Goal: Task Accomplishment & Management: Manage account settings

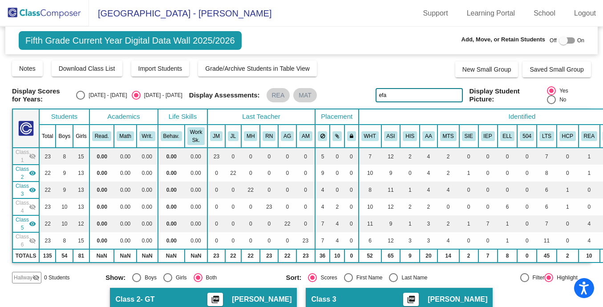
click at [36, 4] on img at bounding box center [44, 13] width 89 height 26
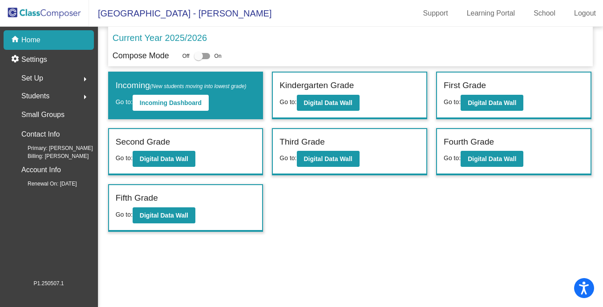
click at [33, 75] on span "Set Up" at bounding box center [32, 78] width 22 height 12
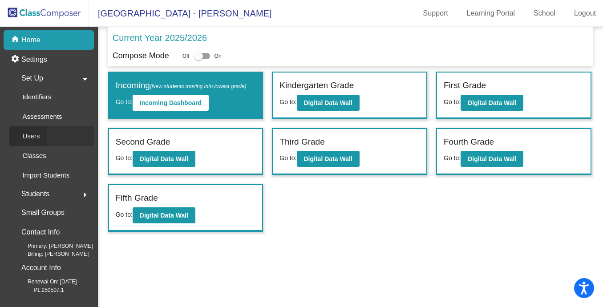
click at [44, 134] on div "Users" at bounding box center [28, 136] width 38 height 20
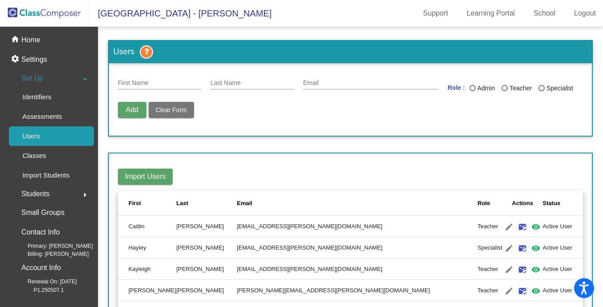
click at [202, 208] on th "Last" at bounding box center [206, 203] width 61 height 25
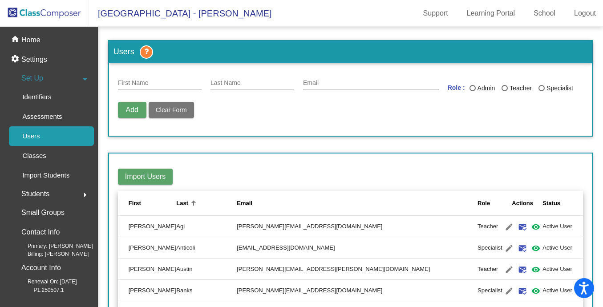
click at [188, 206] on div "Last" at bounding box center [182, 203] width 12 height 9
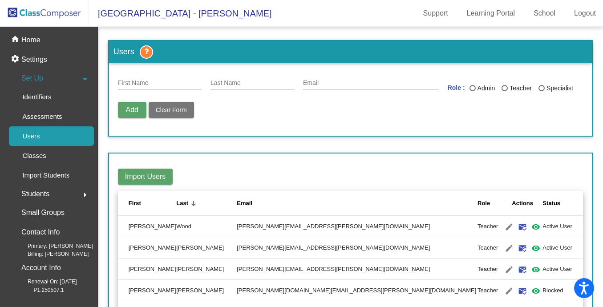
click at [188, 206] on div "Last" at bounding box center [182, 203] width 12 height 9
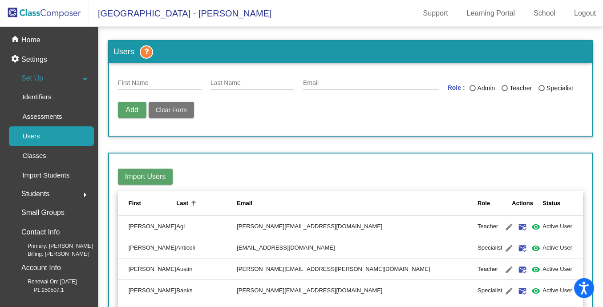
click at [186, 205] on div "Last" at bounding box center [182, 203] width 12 height 9
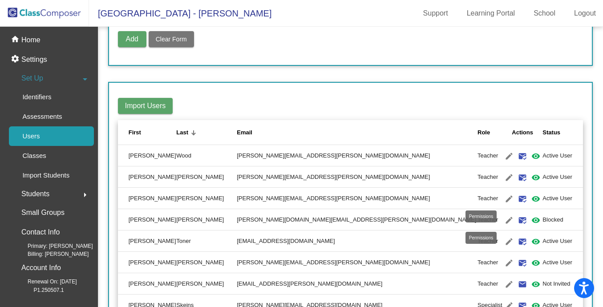
scroll to position [72, 0]
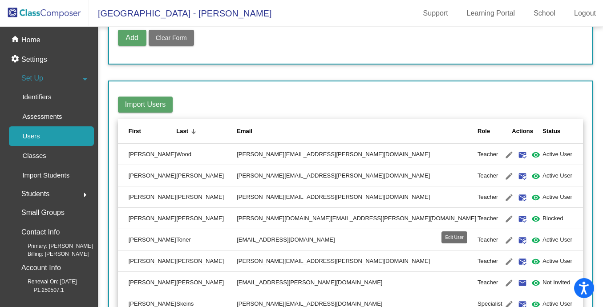
click at [504, 219] on mat-icon "edit" at bounding box center [509, 219] width 11 height 11
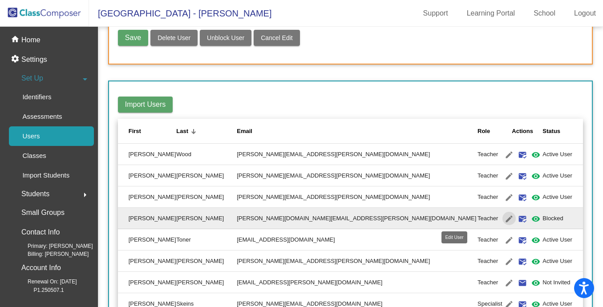
type input "[PERSON_NAME]"
type input "[PERSON_NAME][DOMAIN_NAME][EMAIL_ADDRESS][PERSON_NAME][DOMAIN_NAME]"
radio input "true"
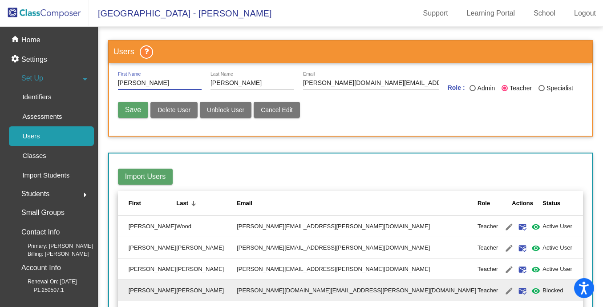
click at [339, 80] on input "[PERSON_NAME][DOMAIN_NAME][EMAIL_ADDRESS][PERSON_NAME][DOMAIN_NAME]" at bounding box center [371, 83] width 136 height 7
type input "[PERSON_NAME][EMAIL_ADDRESS][PERSON_NAME][DOMAIN_NAME]"
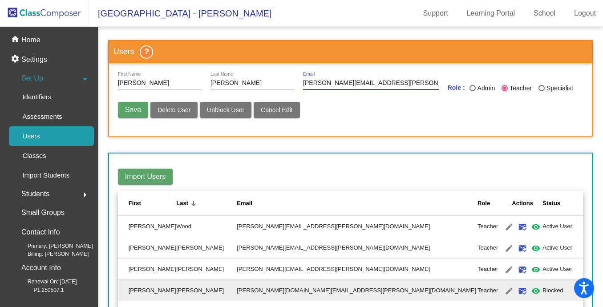
click at [138, 110] on span "Save" at bounding box center [133, 110] width 16 height 8
radio input "false"
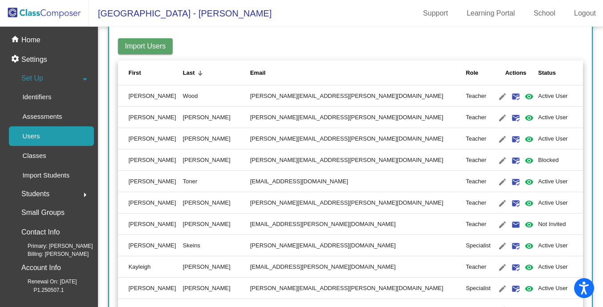
scroll to position [133, 0]
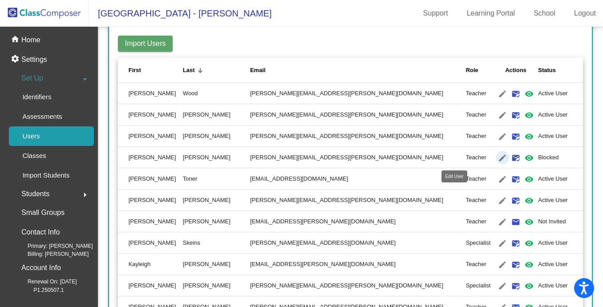
click at [497, 160] on mat-icon "edit" at bounding box center [502, 158] width 11 height 11
type input "[PERSON_NAME]"
type input "[PERSON_NAME][EMAIL_ADDRESS][PERSON_NAME][DOMAIN_NAME]"
radio input "true"
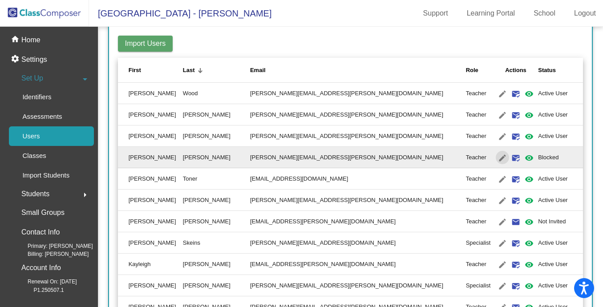
scroll to position [0, 0]
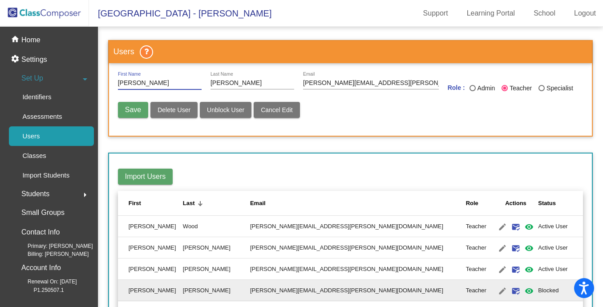
click at [240, 111] on span "Unblock User" at bounding box center [225, 109] width 37 height 7
radio input "false"
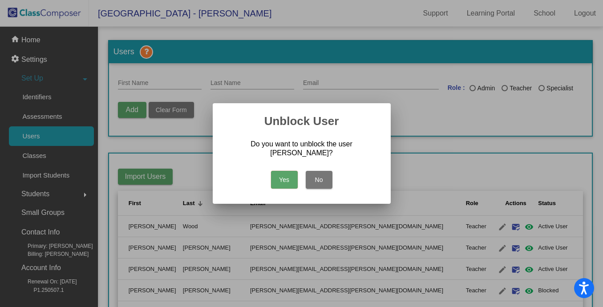
click at [284, 182] on button "Yes" at bounding box center [284, 180] width 27 height 18
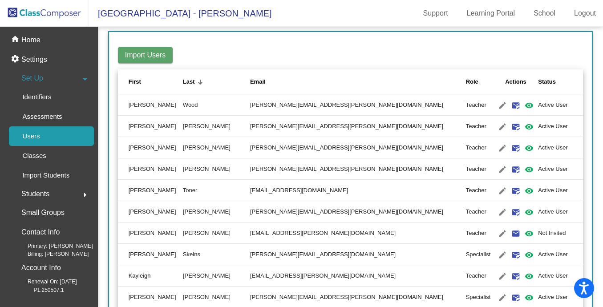
scroll to position [124, 0]
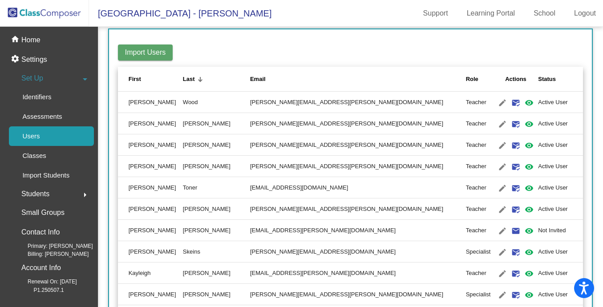
drag, startPoint x: 245, startPoint y: 167, endPoint x: 342, endPoint y: 167, distance: 96.6
click at [342, 167] on td "[PERSON_NAME][EMAIL_ADDRESS][PERSON_NAME][DOMAIN_NAME]" at bounding box center [358, 166] width 216 height 21
click at [346, 167] on td "[PERSON_NAME][EMAIL_ADDRESS][PERSON_NAME][DOMAIN_NAME]" at bounding box center [358, 166] width 216 height 21
